Goal: Check status: Verify the current state of an ongoing process or item

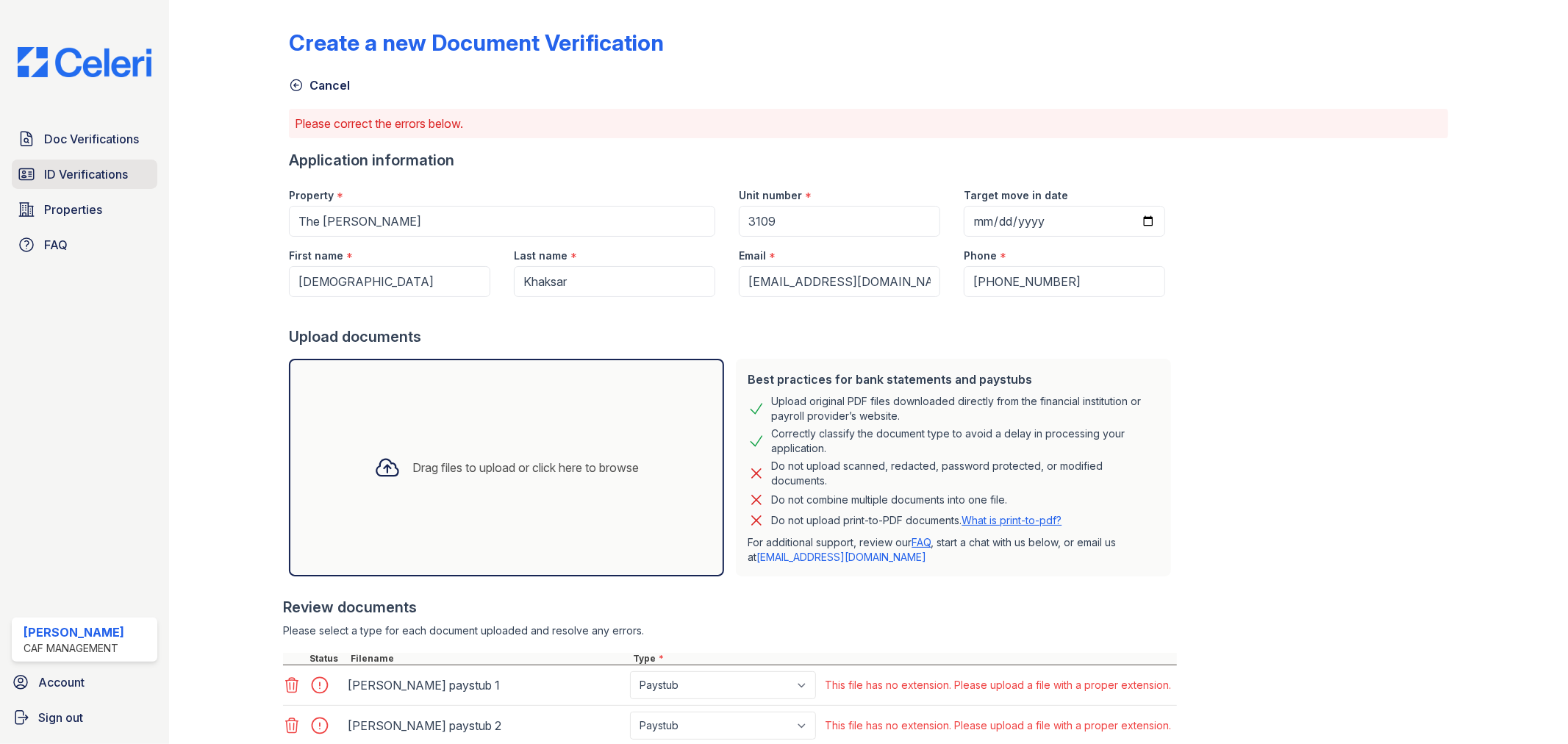
scroll to position [53, 0]
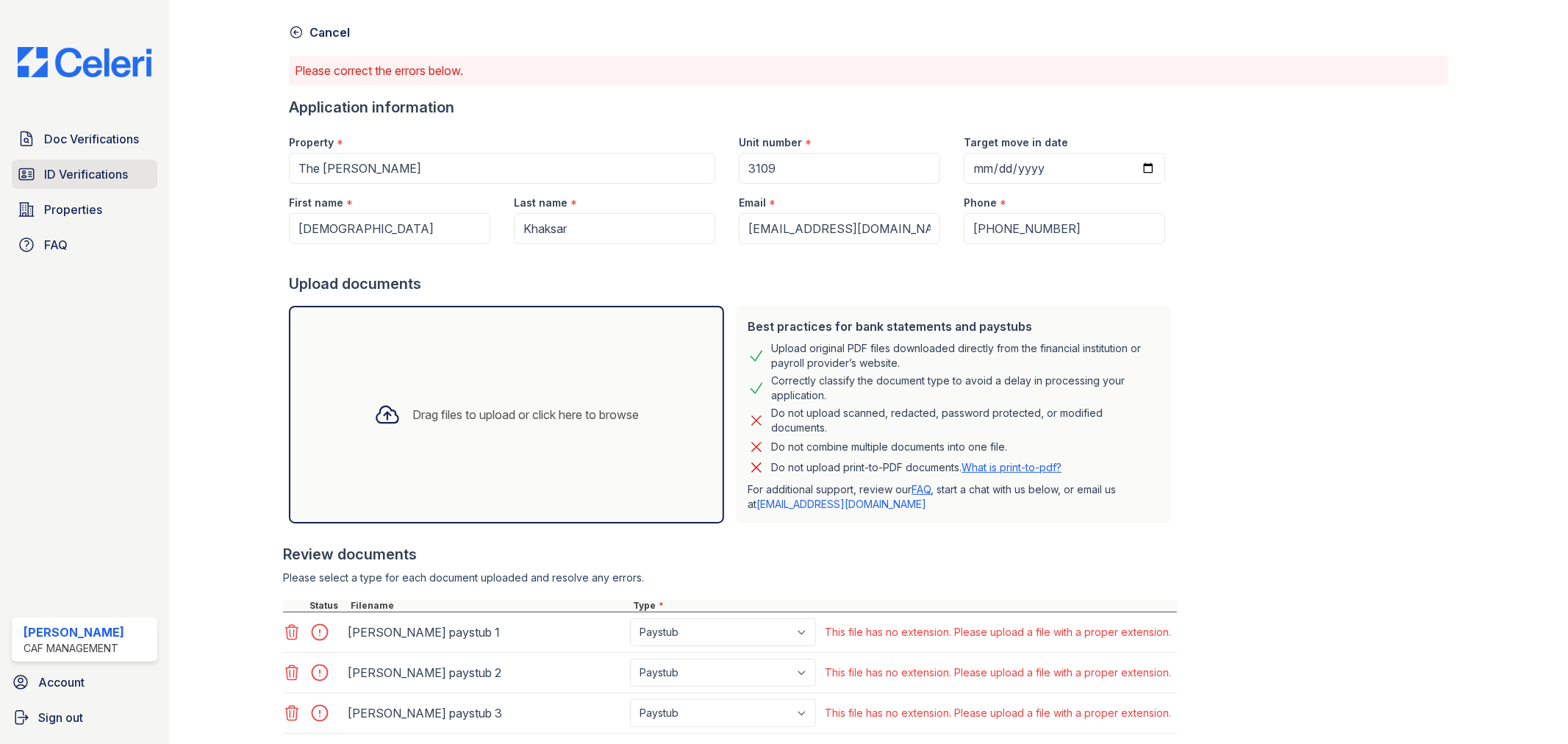
click at [86, 167] on span "ID Verifications" at bounding box center [86, 174] width 84 height 18
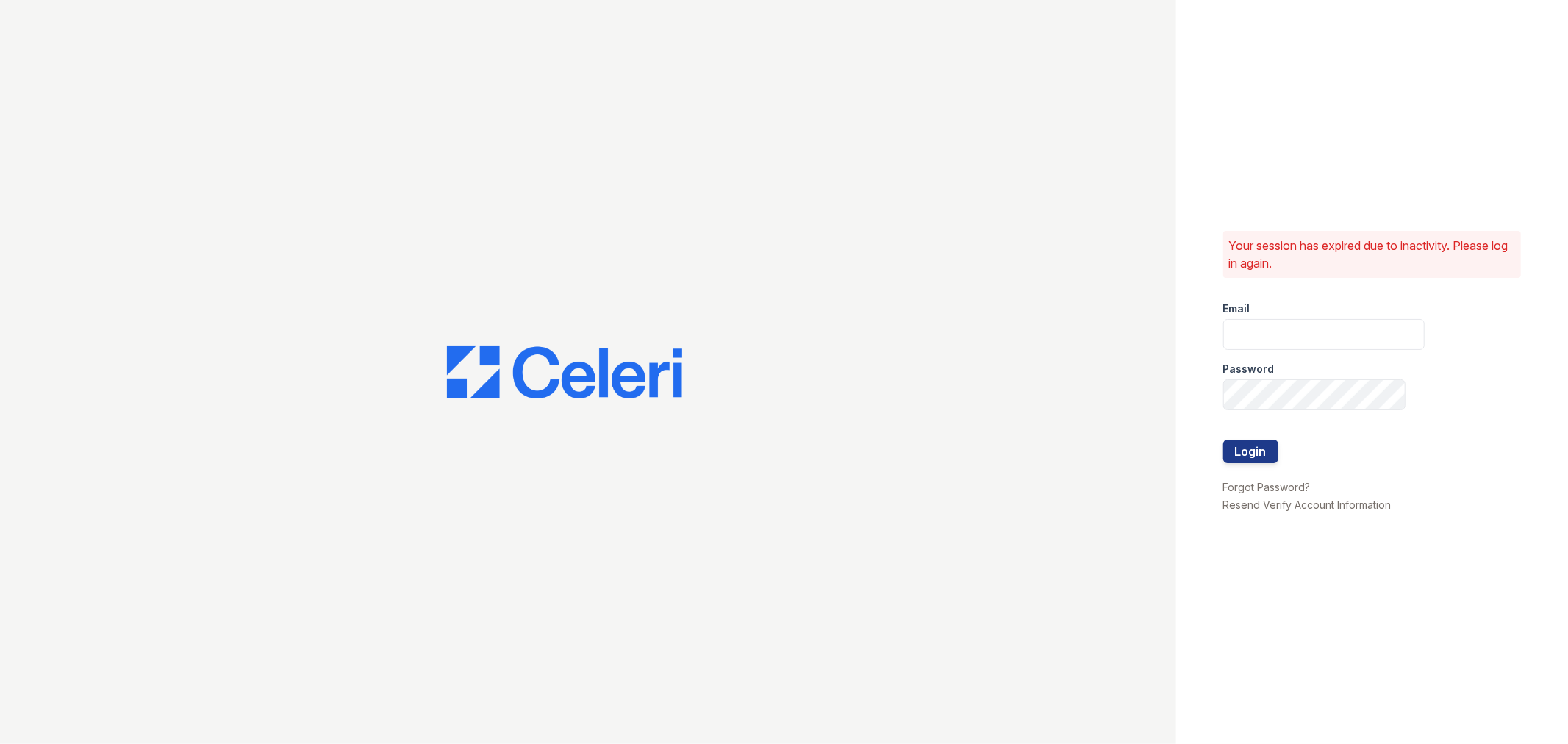
type input "lyndon3@cafmanagement.com"
click at [1248, 453] on button "Login" at bounding box center [1251, 451] width 55 height 23
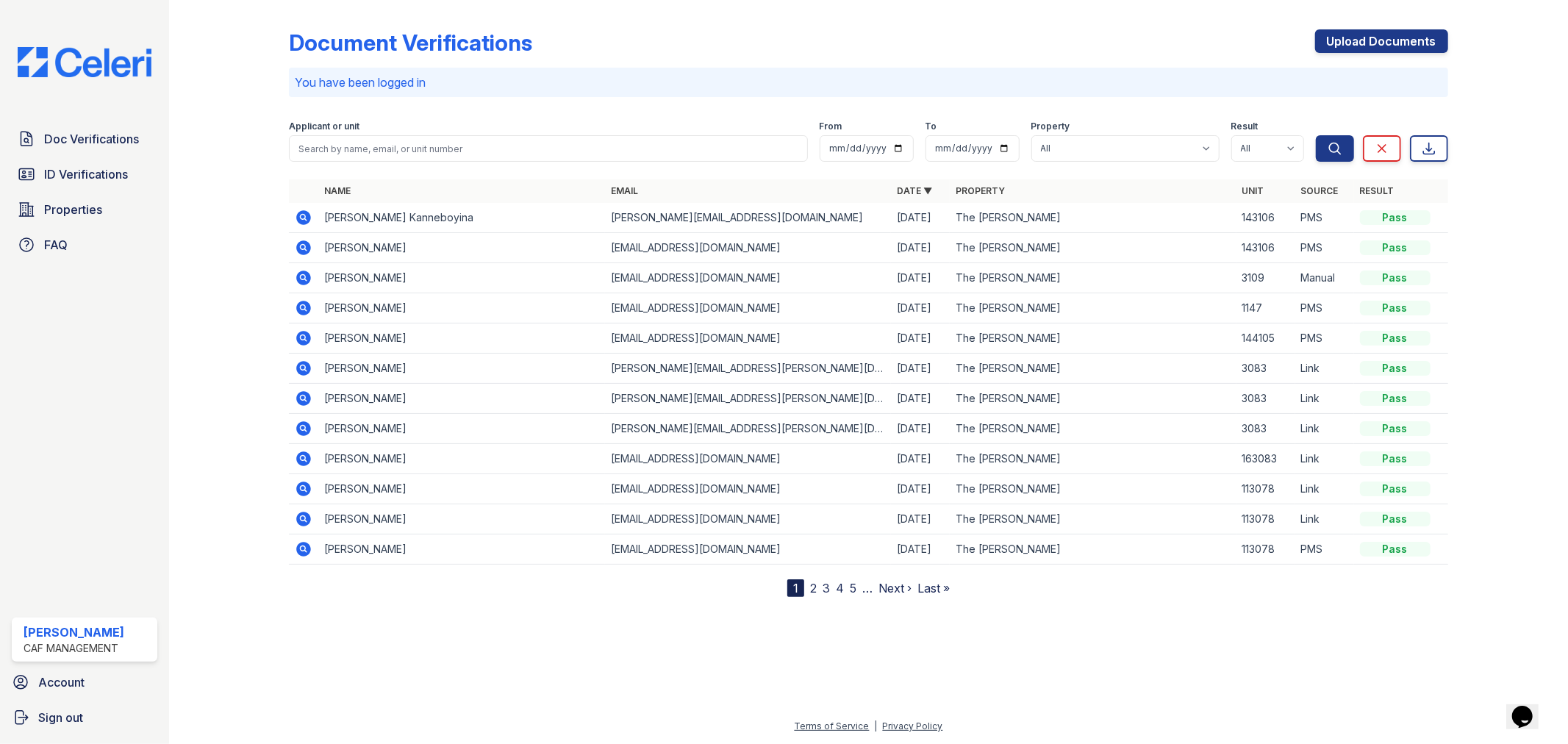
click at [306, 275] on icon at bounding box center [304, 278] width 15 height 15
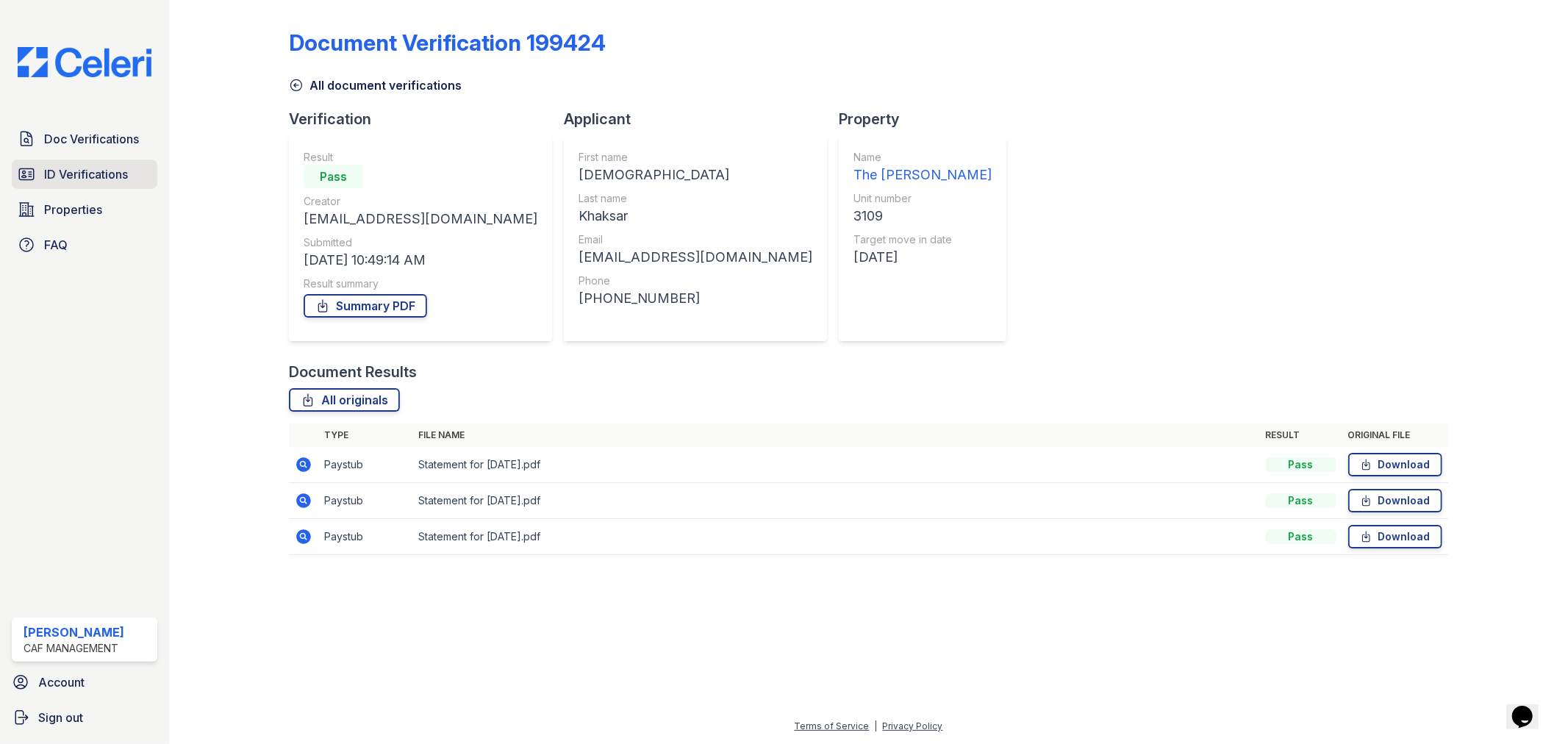
click at [78, 177] on span "ID Verifications" at bounding box center [86, 174] width 84 height 18
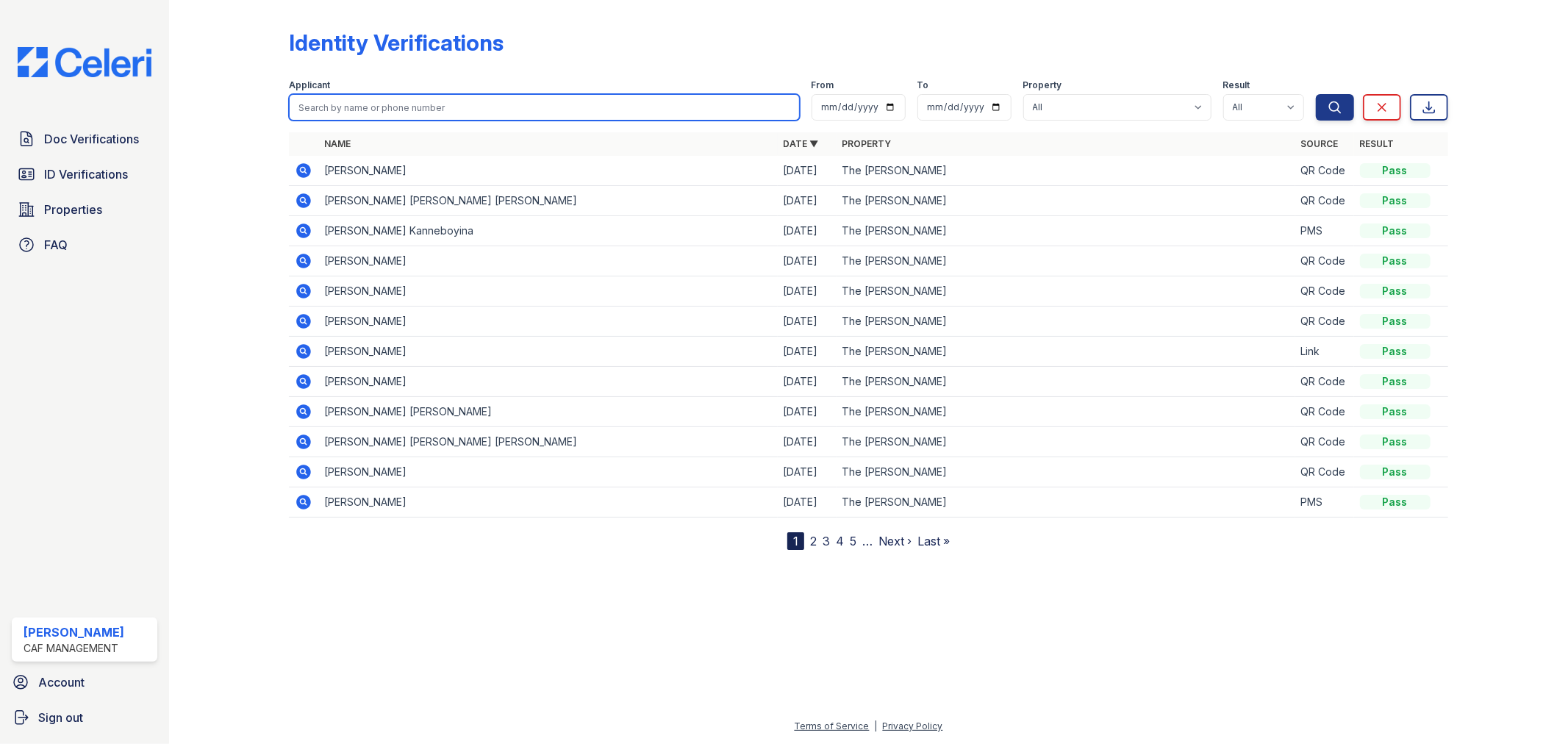
click at [426, 116] on input "search" at bounding box center [544, 107] width 510 height 27
type input "[DEMOGRAPHIC_DATA]"
click at [1316, 95] on button "Search" at bounding box center [1335, 107] width 38 height 27
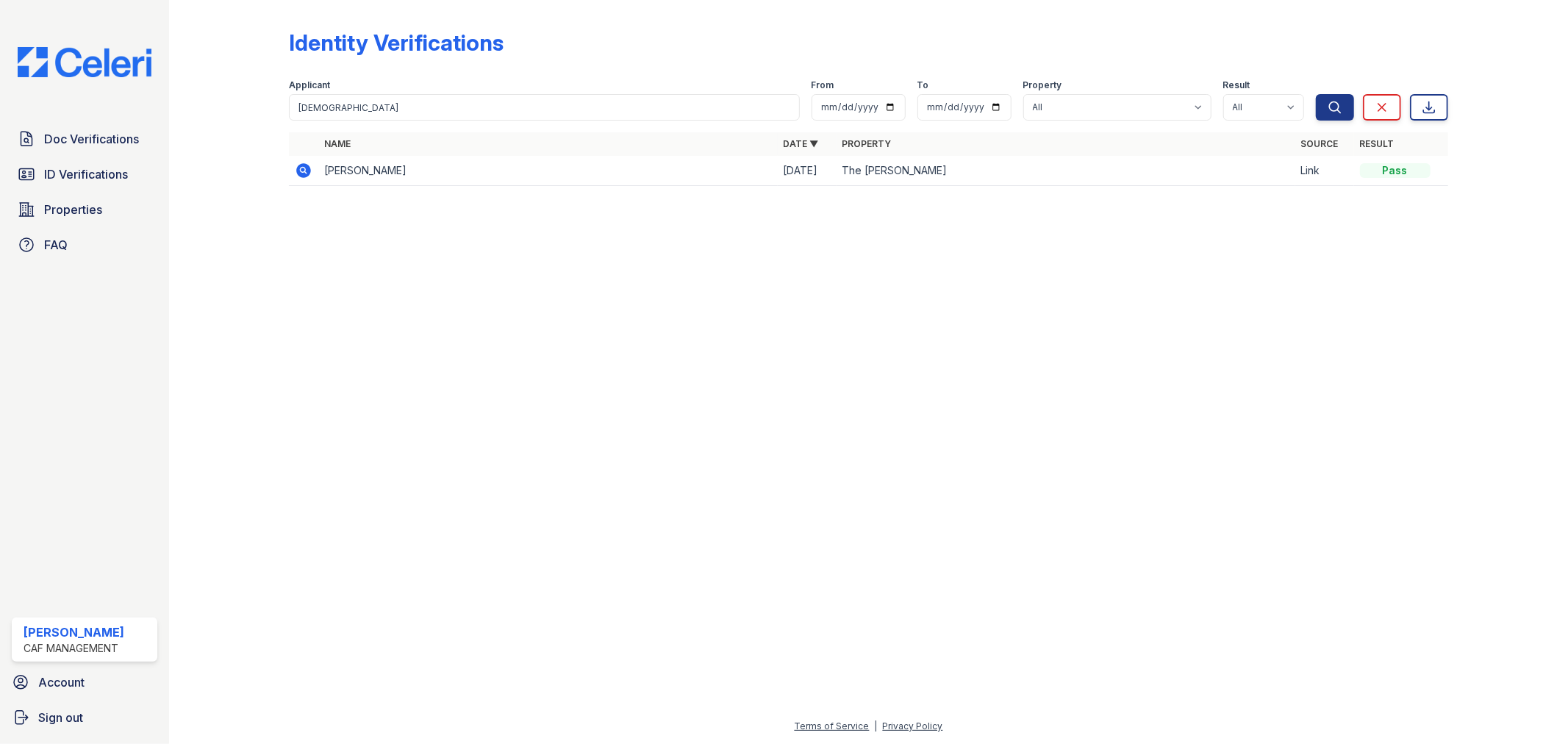
click at [296, 164] on icon at bounding box center [304, 170] width 18 height 18
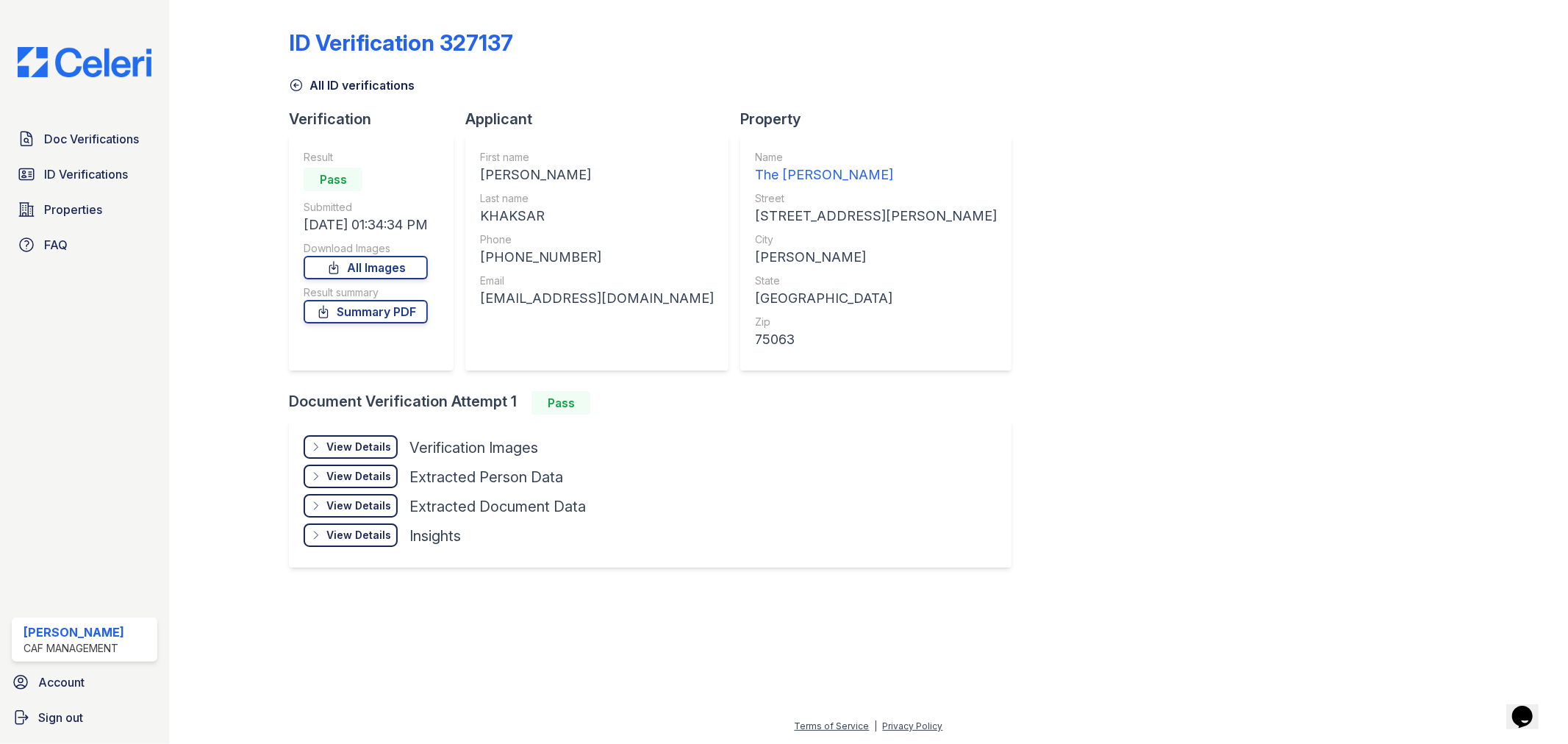
click at [356, 448] on div "View Details" at bounding box center [358, 447] width 65 height 15
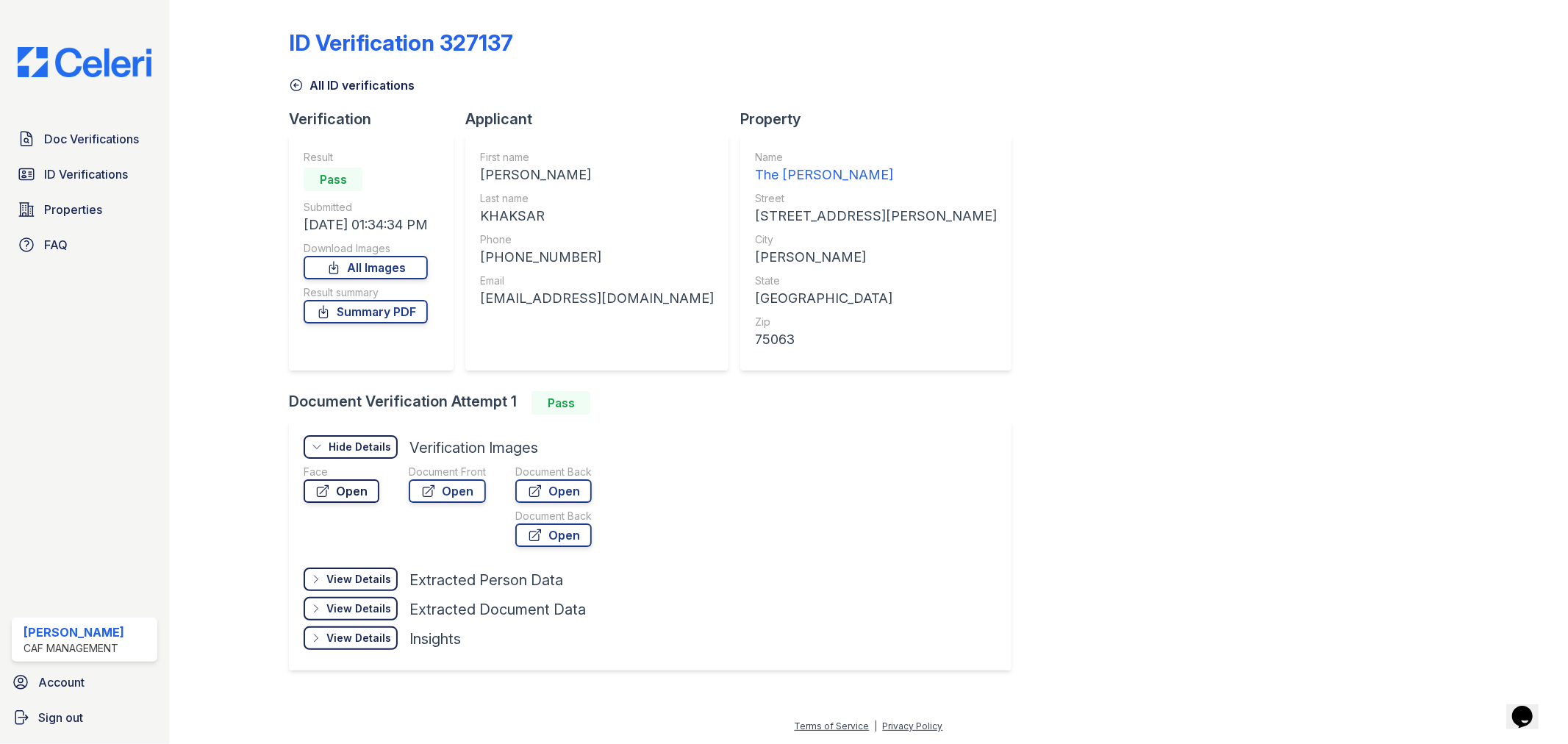
click at [350, 497] on link "Open" at bounding box center [342, 491] width 76 height 23
click at [502, 474] on div "Face Open Document Front Open Document Back Open Document Back Open" at bounding box center [462, 508] width 317 height 88
click at [476, 486] on link "Open" at bounding box center [447, 491] width 78 height 23
